Goal: Use online tool/utility: Utilize a website feature to perform a specific function

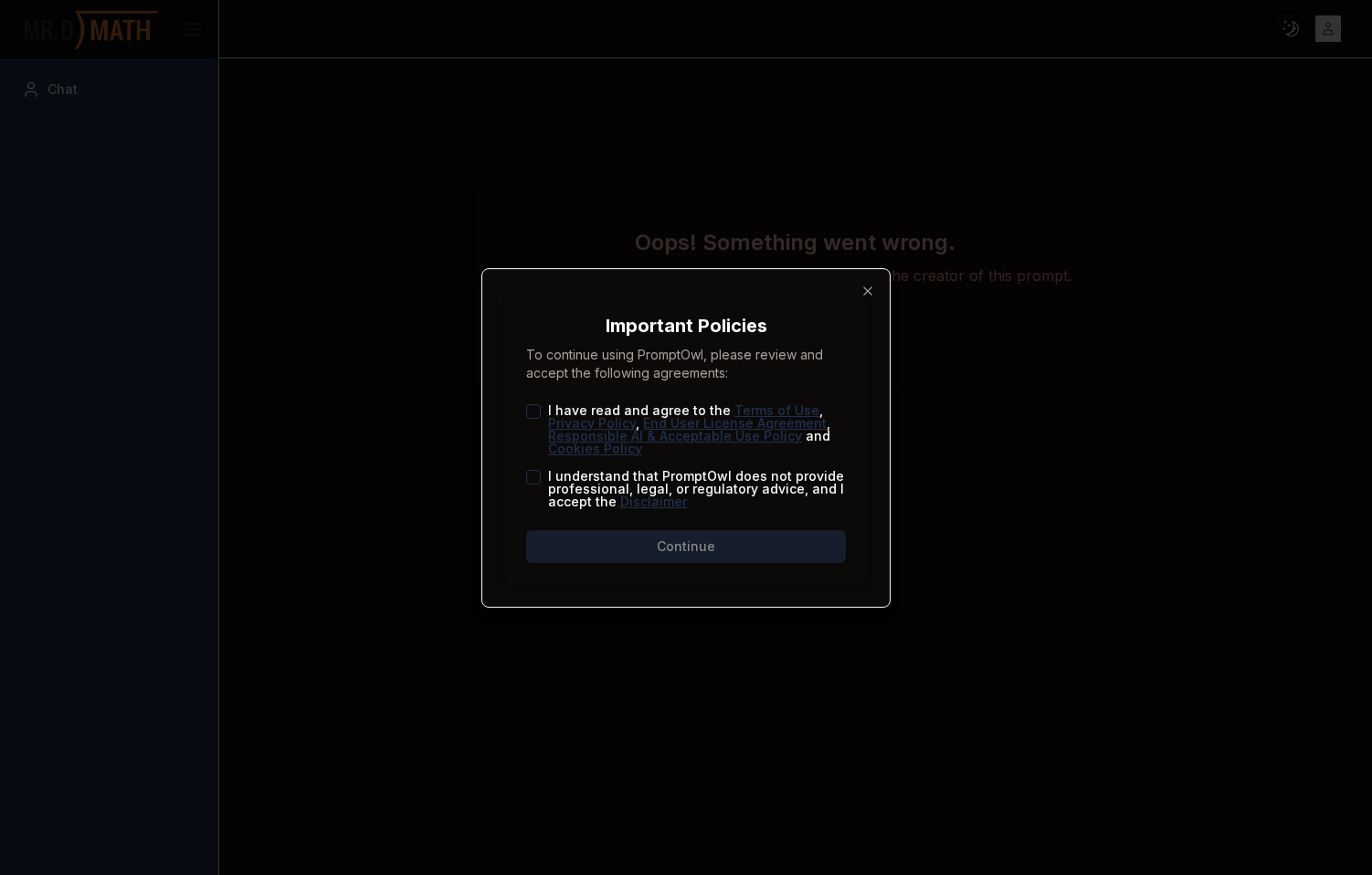
drag, startPoint x: 538, startPoint y: 410, endPoint x: 535, endPoint y: 444, distance: 34.1
click at [538, 411] on button "I have read and agree to the Terms of Use , Privacy Policy , End User License A…" at bounding box center [533, 412] width 15 height 15
click at [524, 475] on div "Important Policies To continue using PromptOwl, please review and accept the fo…" at bounding box center [686, 438] width 364 height 294
click at [535, 481] on button "I understand that PromptOwl does not provide professional, legal, or regulatory…" at bounding box center [533, 477] width 15 height 15
click at [580, 530] on button "Continue" at bounding box center [686, 546] width 320 height 33
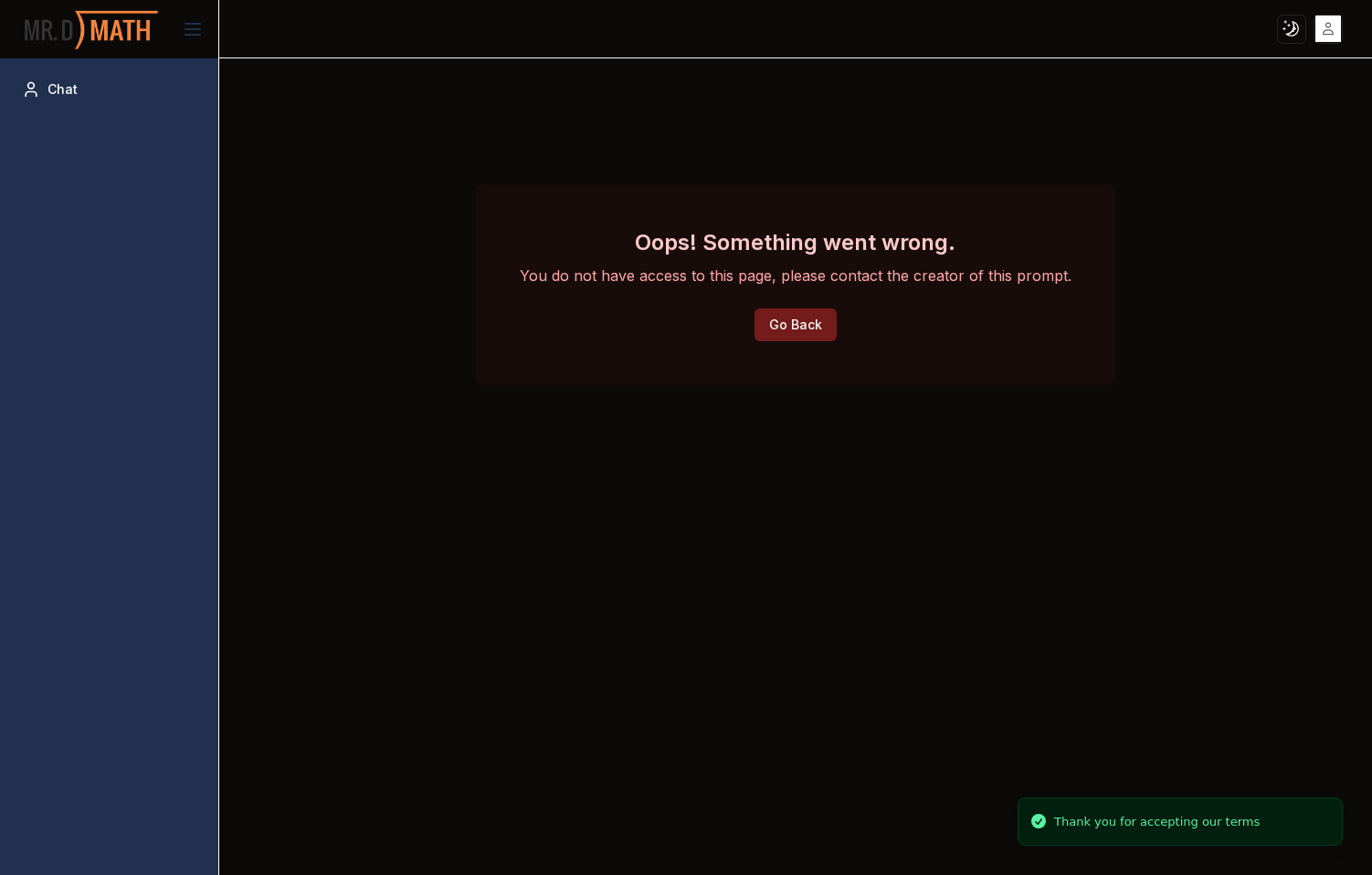
click at [793, 324] on button "Go Back" at bounding box center [796, 325] width 82 height 33
